Goal: Find specific page/section: Find specific page/section

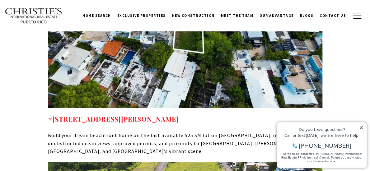
scroll to position [4385, 0]
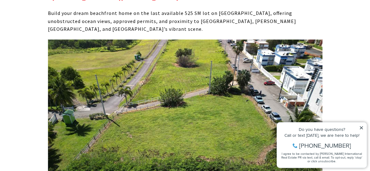
click at [192, 73] on img at bounding box center [185, 143] width 275 height 206
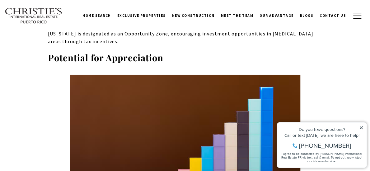
scroll to position [3036, 0]
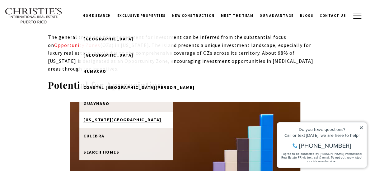
click at [117, 120] on span "[US_STATE][GEOGRAPHIC_DATA]" at bounding box center [122, 120] width 78 height 6
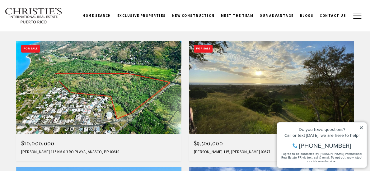
scroll to position [227, 0]
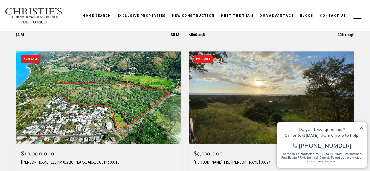
drag, startPoint x: 0, startPoint y: 0, endPoint x: 371, endPoint y: 37, distance: 372.4
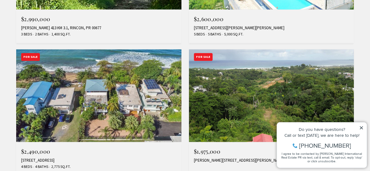
scroll to position [772, 0]
